Goal: Book appointment/travel/reservation

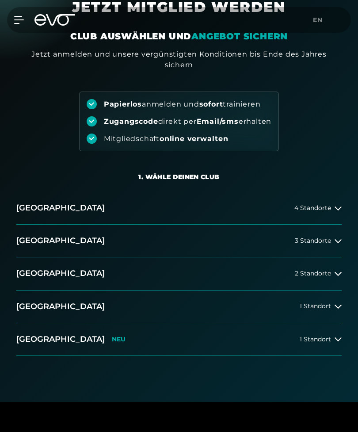
click at [317, 246] on button "[GEOGRAPHIC_DATA] 3 Standorte" at bounding box center [179, 241] width 326 height 33
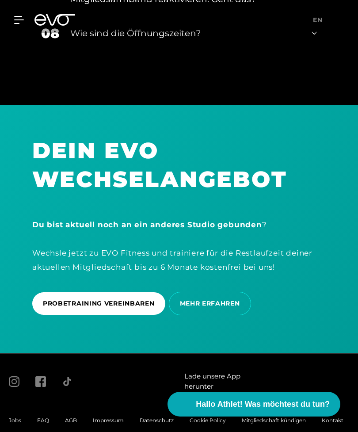
scroll to position [1677, 0]
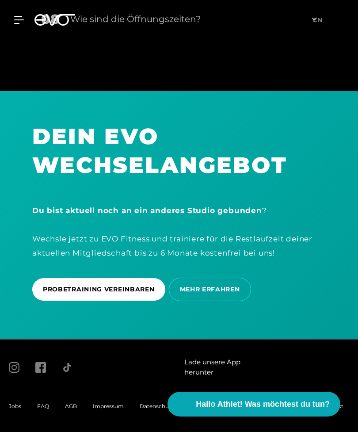
click at [137, 294] on span "PROBETRAINING VEREINBAREN" at bounding box center [99, 289] width 112 height 9
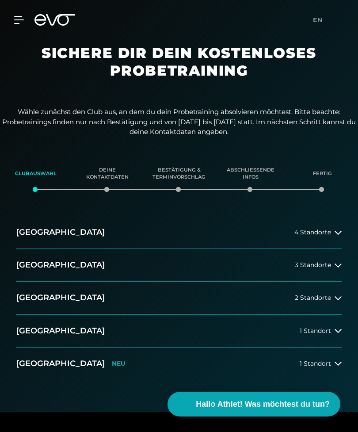
click at [318, 262] on span "3 Standorte" at bounding box center [313, 265] width 36 height 7
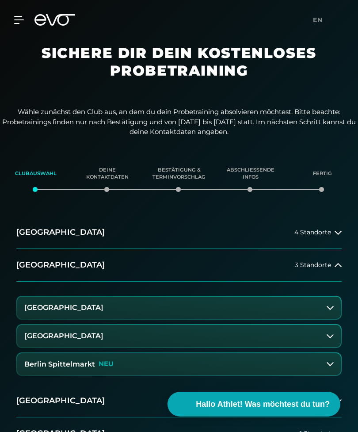
click at [285, 335] on button "[GEOGRAPHIC_DATA]" at bounding box center [179, 336] width 324 height 22
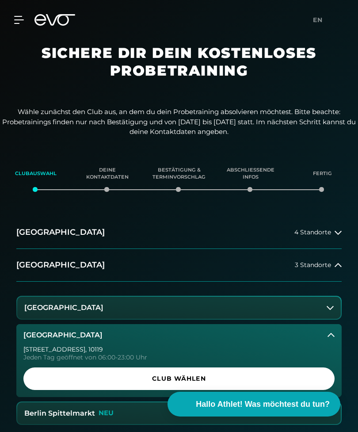
scroll to position [58, 0]
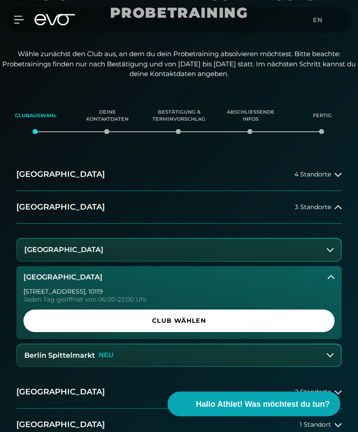
click at [257, 318] on span "Club wählen" at bounding box center [179, 321] width 290 height 9
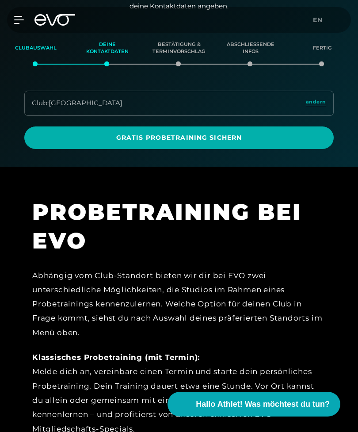
scroll to position [0, 0]
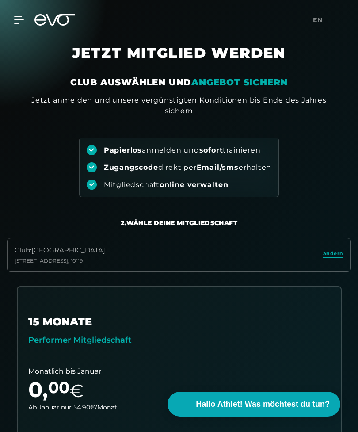
click at [20, 23] on icon at bounding box center [18, 19] width 9 height 7
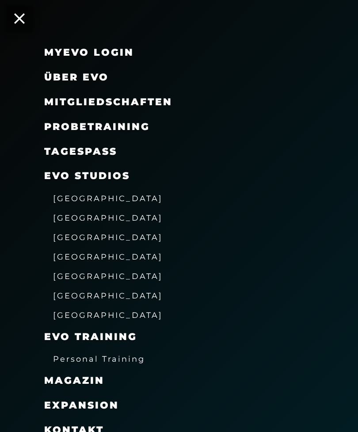
scroll to position [48, 0]
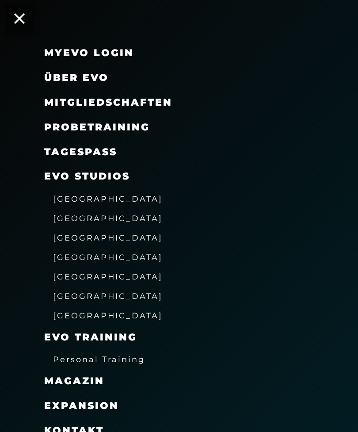
click at [76, 146] on link "TAGESPASS" at bounding box center [80, 152] width 73 height 12
